Goal: Information Seeking & Learning: Understand process/instructions

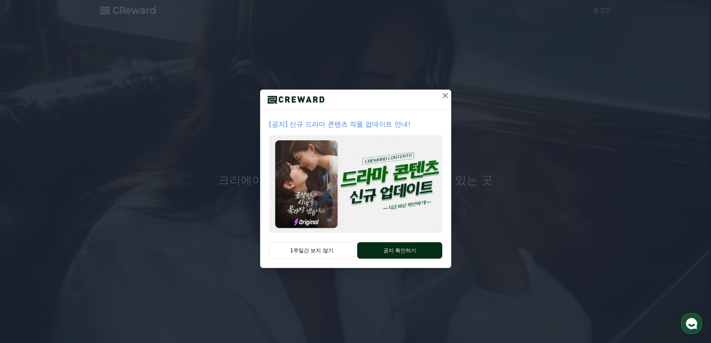
click at [367, 248] on button "공지 확인하기" at bounding box center [399, 250] width 85 height 16
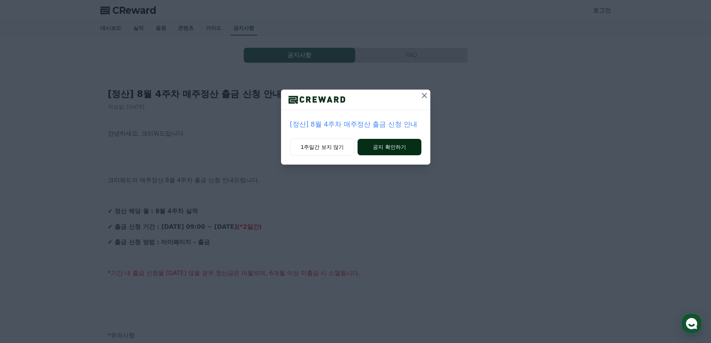
click at [395, 152] on button "공지 확인하기" at bounding box center [388, 147] width 63 height 16
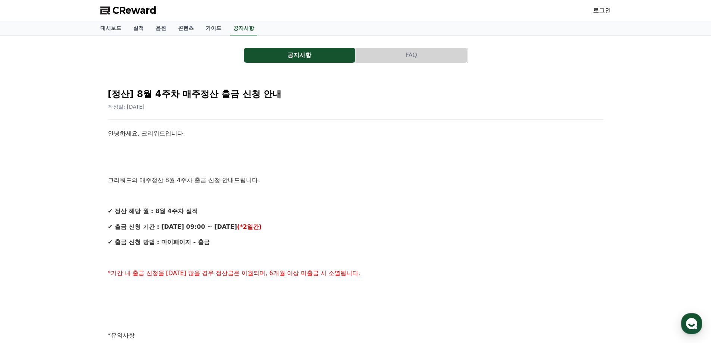
click at [407, 56] on button "FAQ" at bounding box center [411, 55] width 112 height 15
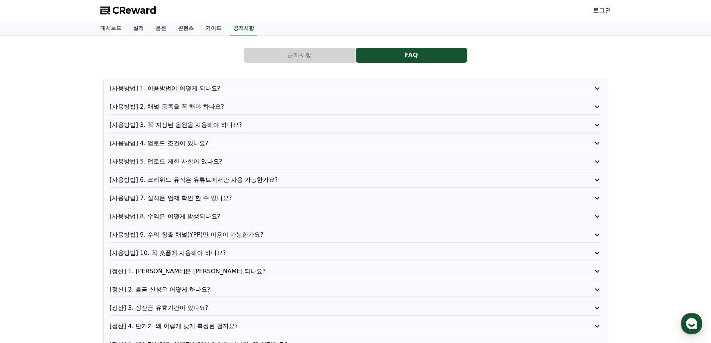
click at [203, 90] on p "[사용방법] 1. 이용방법이 어떻게 되나요?" at bounding box center [336, 88] width 452 height 9
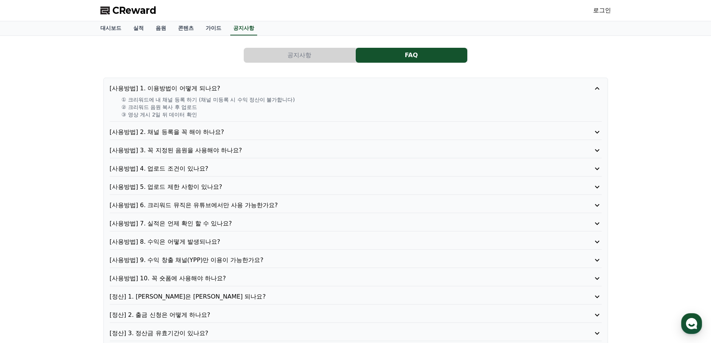
click at [203, 131] on p "[사용방법] 2. 채널 등록을 꼭 해야 하나요?" at bounding box center [336, 132] width 452 height 9
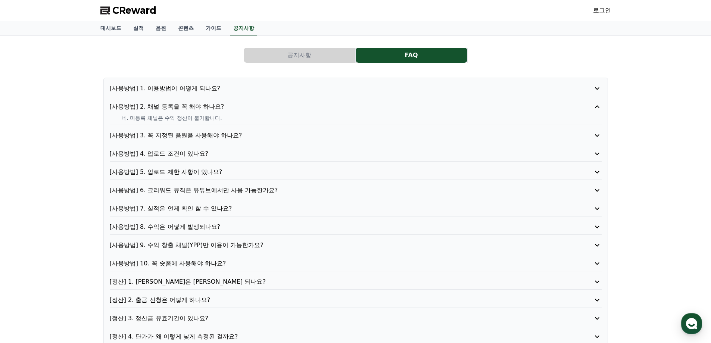
click at [210, 137] on p "[사용방법] 3. 꼭 지정된 음원을 사용해야 하나요?" at bounding box center [336, 135] width 452 height 9
click at [191, 155] on p "[사용방법] 4. 업로드 조건이 있나요?" at bounding box center [336, 153] width 452 height 9
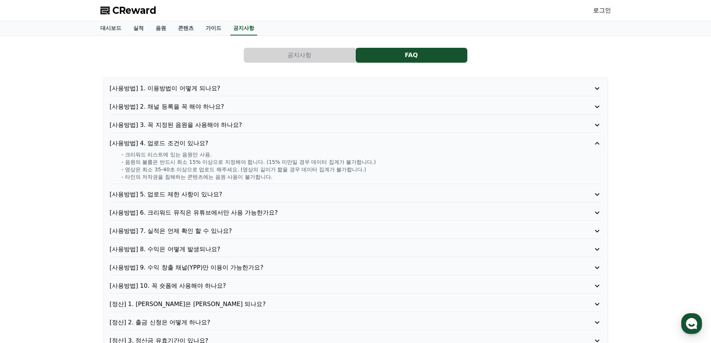
click at [281, 175] on p "- 타인의 저작권을 침해하는 콘텐츠에는 음원 사용이 불가합니다." at bounding box center [362, 176] width 480 height 7
click at [184, 191] on p "[사용방법] 5. 업로드 제한 사항이 있나요?" at bounding box center [336, 194] width 452 height 9
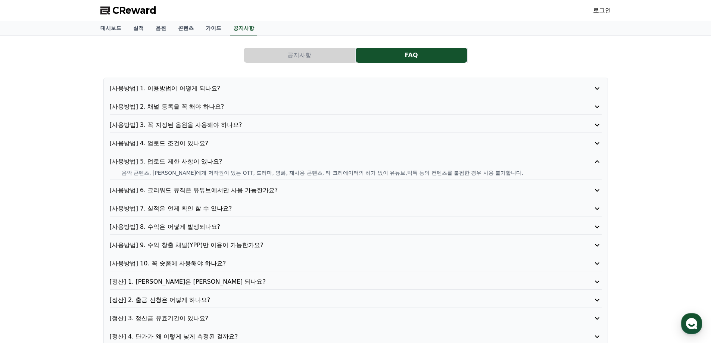
click at [184, 191] on p "[사용방법] 6. 크리워드 뮤직은 유튜브에서만 사용 가능한가요?" at bounding box center [336, 190] width 452 height 9
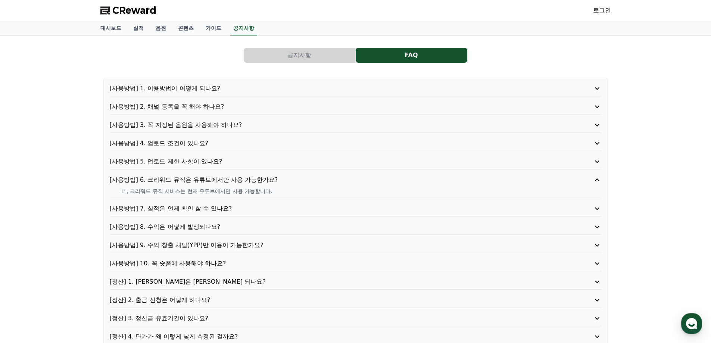
click at [182, 208] on p "[사용방법] 7. 실적은 언제 확인 할 수 있나요?" at bounding box center [336, 208] width 452 height 9
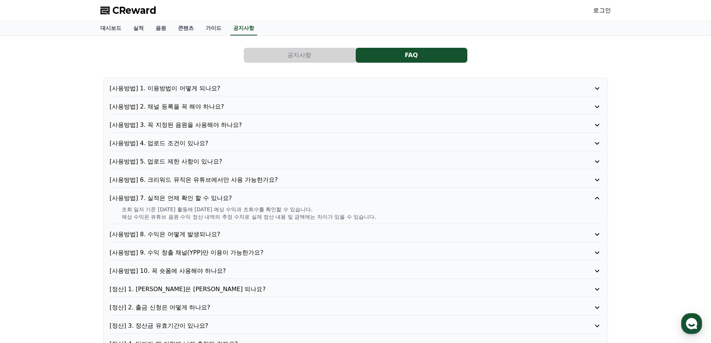
click at [178, 234] on p "[사용방법] 8. 수익은 어떻게 발생되나요?" at bounding box center [336, 234] width 452 height 9
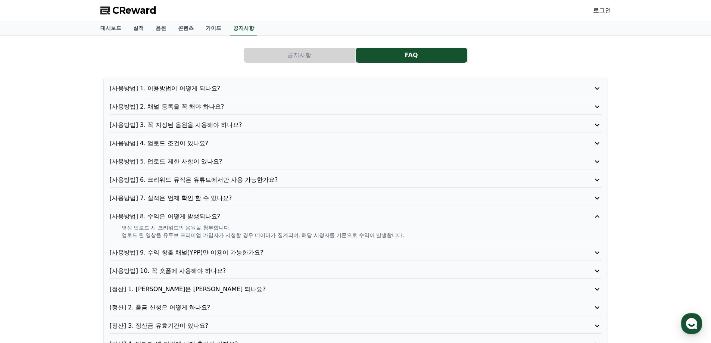
click at [186, 252] on p "[사용방법] 9. 수익 창출 채널(YPP)만 이용이 가능한가요?" at bounding box center [336, 252] width 452 height 9
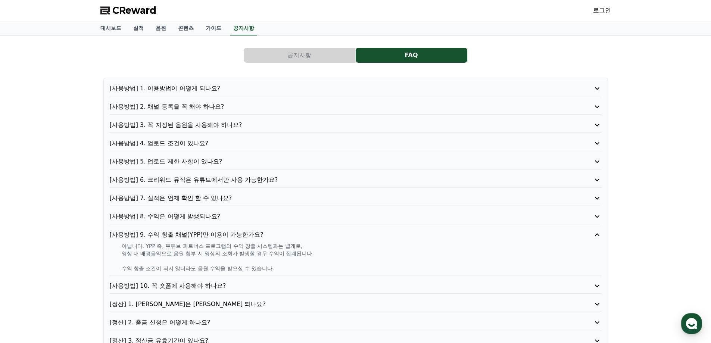
scroll to position [75, 0]
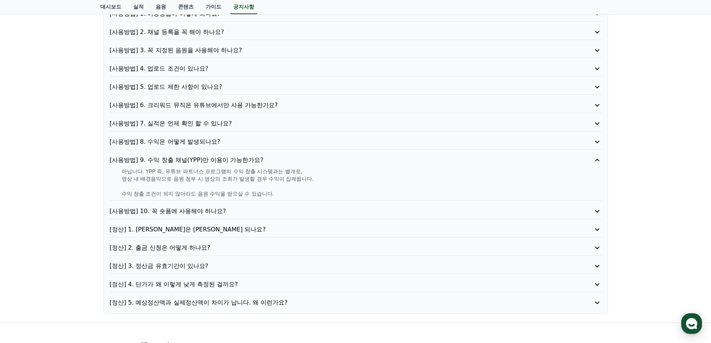
click at [162, 212] on p "[사용방법] 10. 꼭 숏폼에 사용해야 하나요?" at bounding box center [336, 211] width 452 height 9
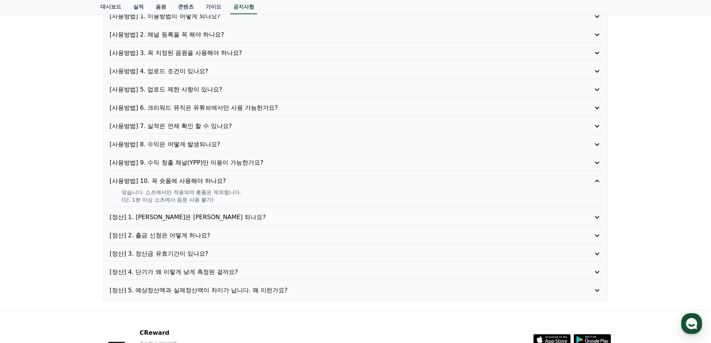
scroll to position [0, 0]
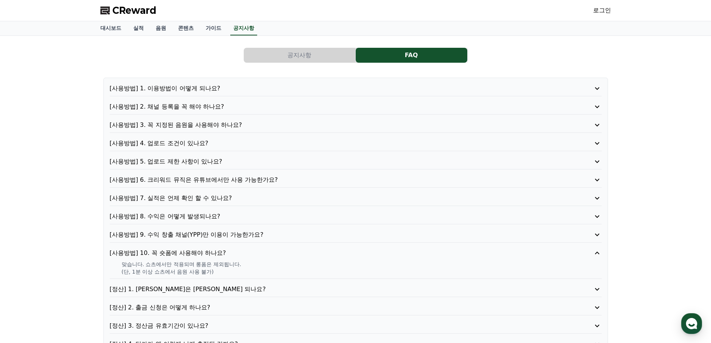
click at [194, 125] on p "[사용방법] 3. 꼭 지정된 음원을 사용해야 하나요?" at bounding box center [336, 124] width 452 height 9
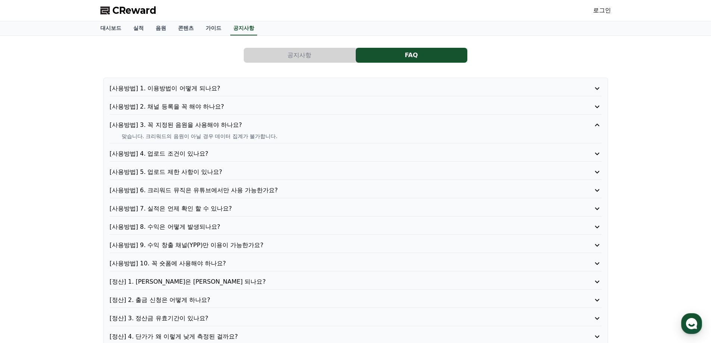
click at [181, 190] on p "[사용방법] 6. 크리워드 뮤직은 유튜브에서만 사용 가능한가요?" at bounding box center [336, 190] width 452 height 9
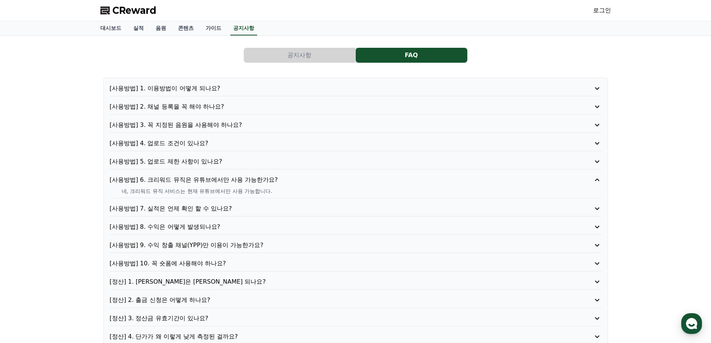
click at [175, 107] on p "[사용방법] 2. 채널 등록을 꼭 해야 하나요?" at bounding box center [336, 106] width 452 height 9
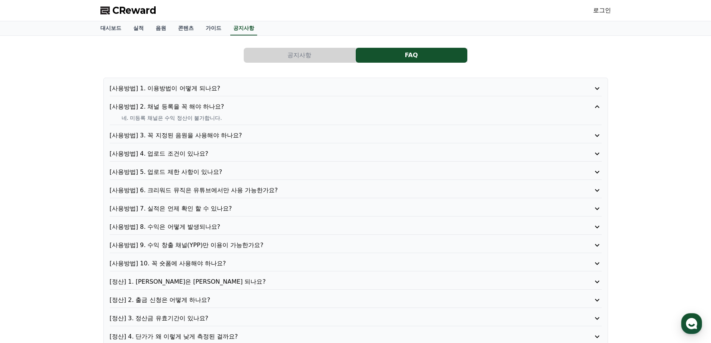
click at [176, 93] on div "[사용방법] 1. 이용방법이 어떻게 되나요?" at bounding box center [356, 90] width 492 height 12
click at [178, 90] on p "[사용방법] 1. 이용방법이 어떻게 되나요?" at bounding box center [336, 88] width 452 height 9
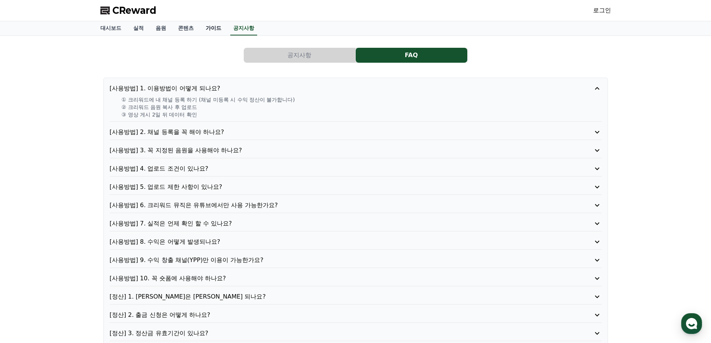
click at [205, 26] on link "가이드" at bounding box center [214, 28] width 28 height 14
